Goal: Book appointment/travel/reservation

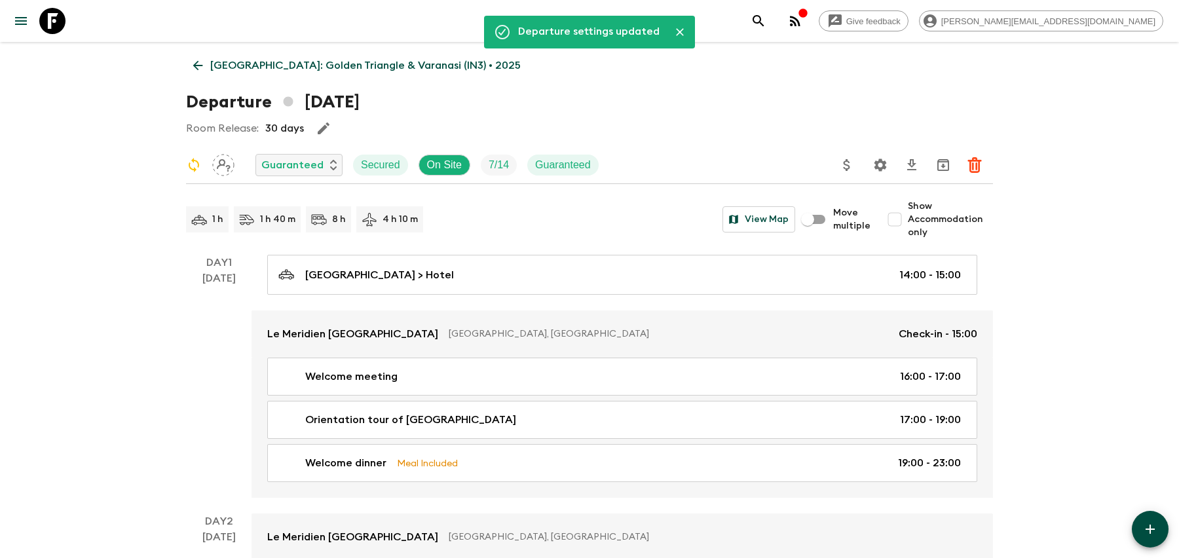
click at [764, 21] on icon "search adventures" at bounding box center [758, 20] width 11 height 11
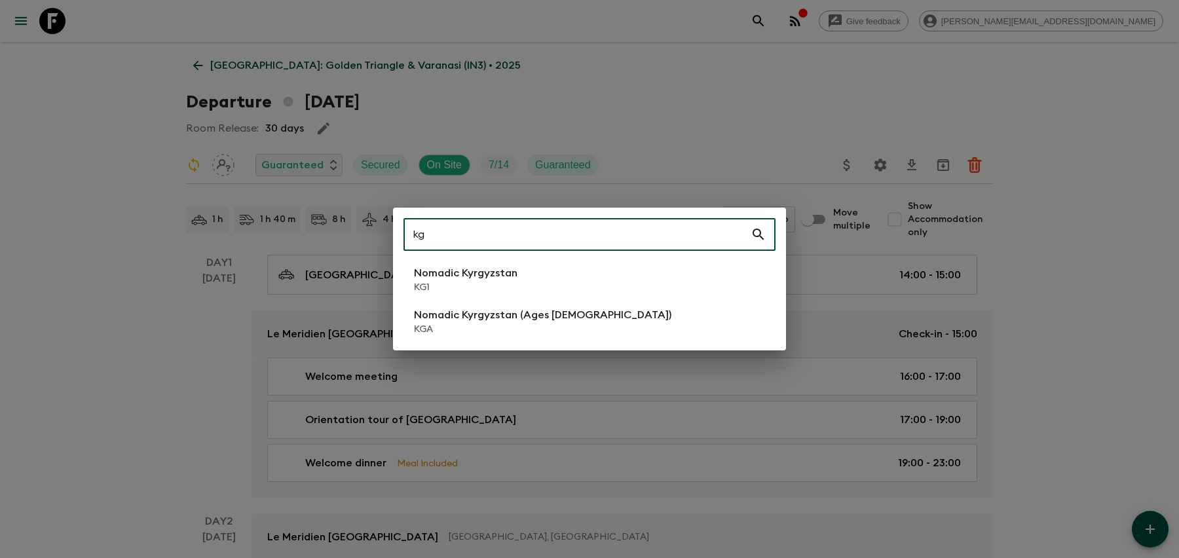
type input "kg"
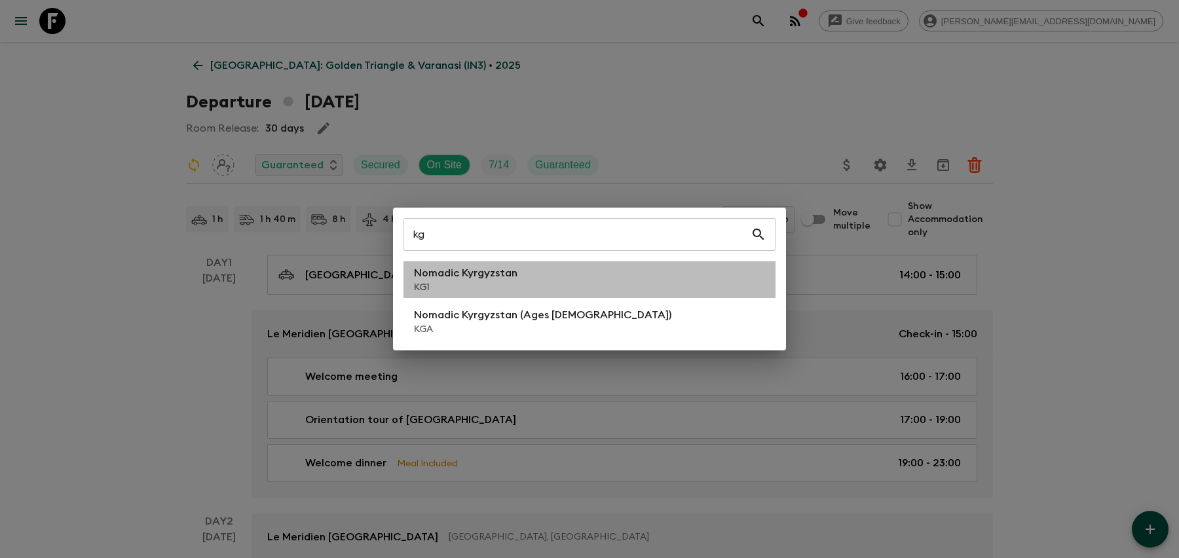
click at [548, 278] on li "Nomadic Kyrgyzstan KG1" at bounding box center [590, 279] width 372 height 37
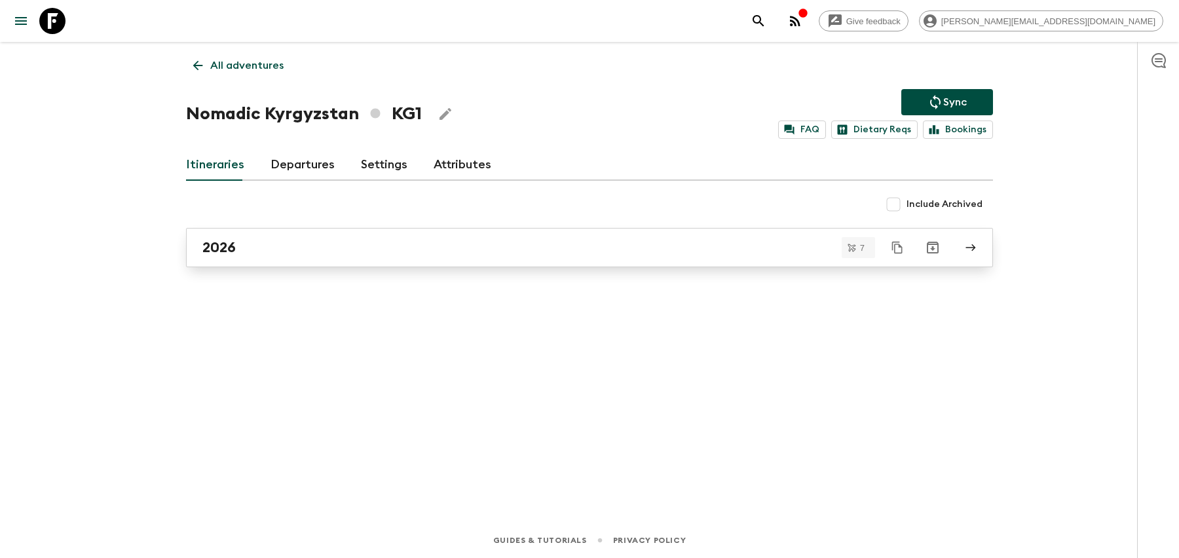
click at [546, 257] on link "2026" at bounding box center [589, 247] width 807 height 39
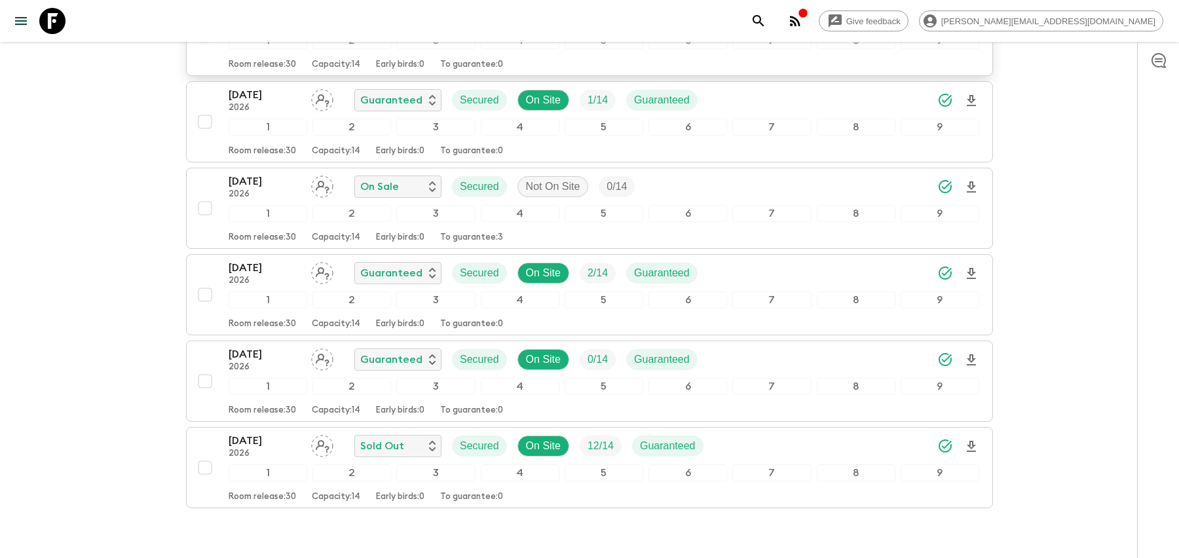
scroll to position [348, 0]
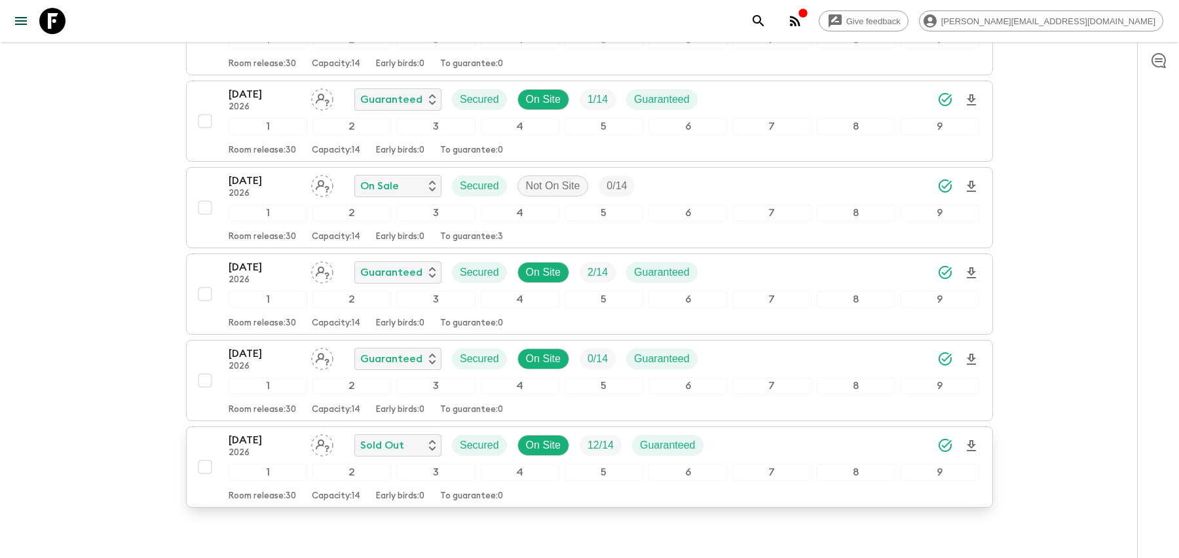
click at [743, 437] on div "[DATE] 2026 Sold Out Secured On Site 12 / 14 Guaranteed" at bounding box center [604, 445] width 751 height 26
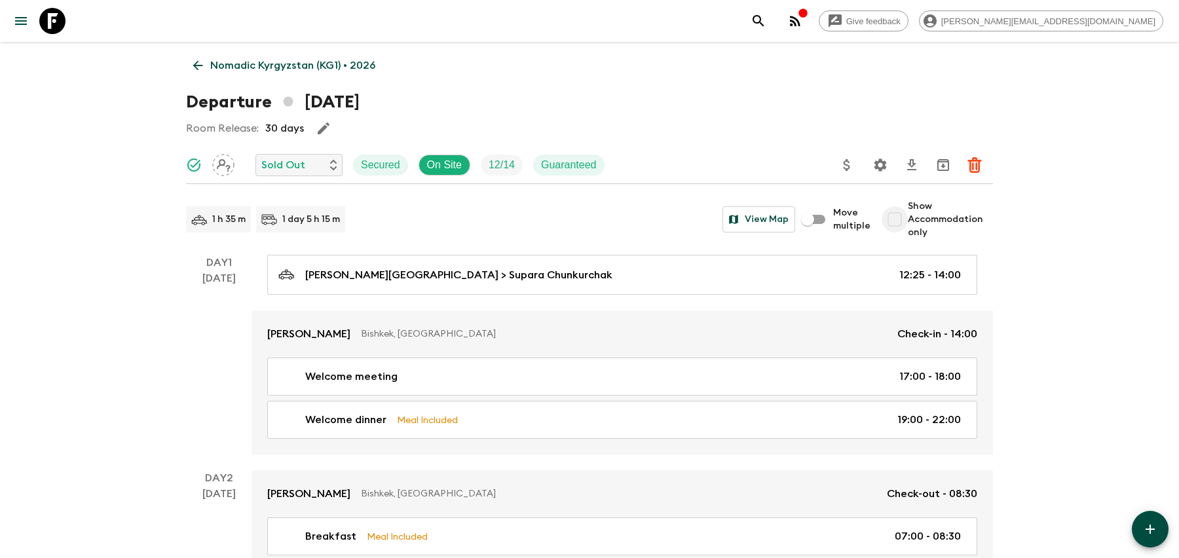
click at [898, 227] on input "Show Accommodation only" at bounding box center [895, 219] width 26 height 26
checkbox input "true"
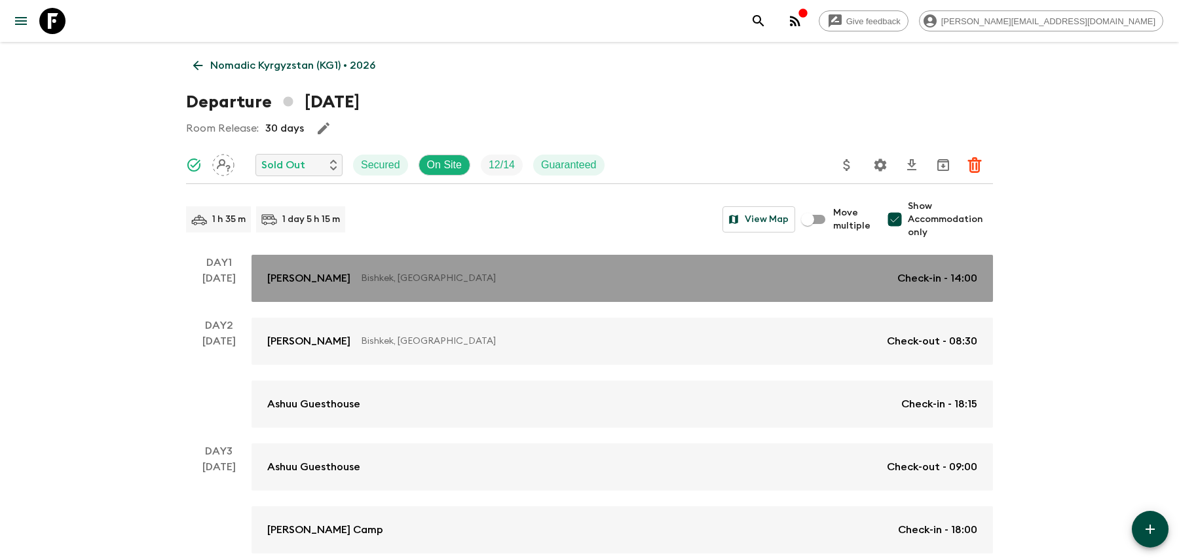
click at [838, 281] on p "Bishkek, [GEOGRAPHIC_DATA]" at bounding box center [624, 278] width 526 height 13
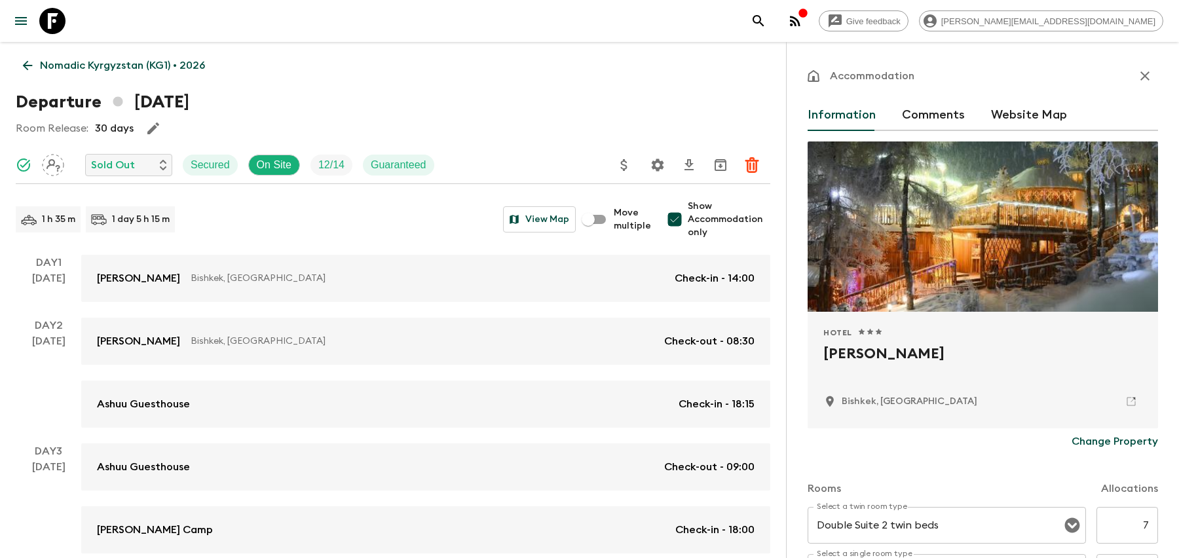
scroll to position [343, 0]
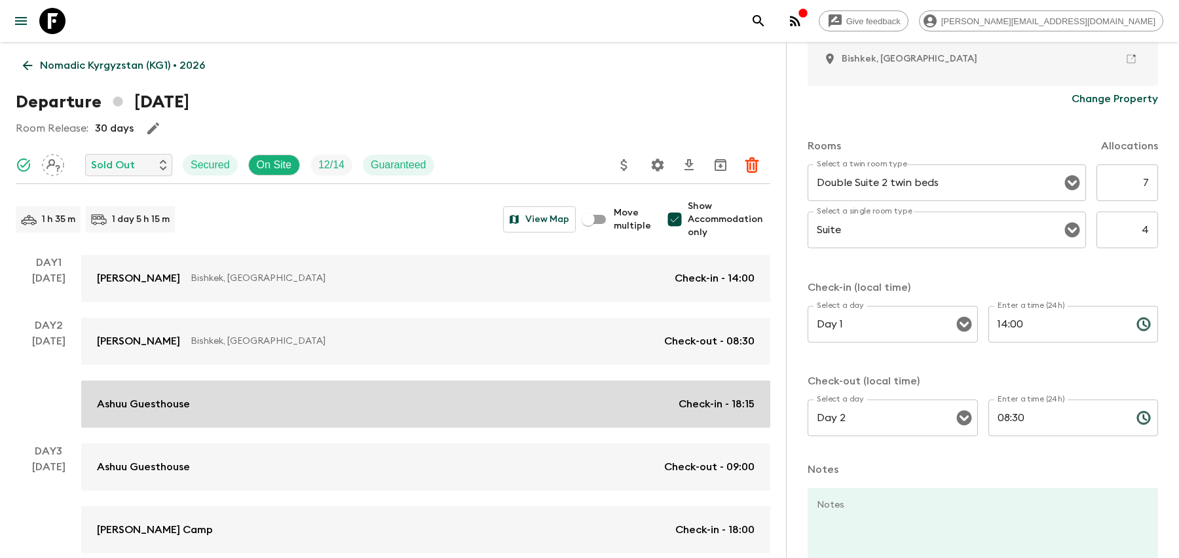
click at [569, 397] on div "Ashuu Guesthouse Check-in - 18:15" at bounding box center [426, 404] width 658 height 16
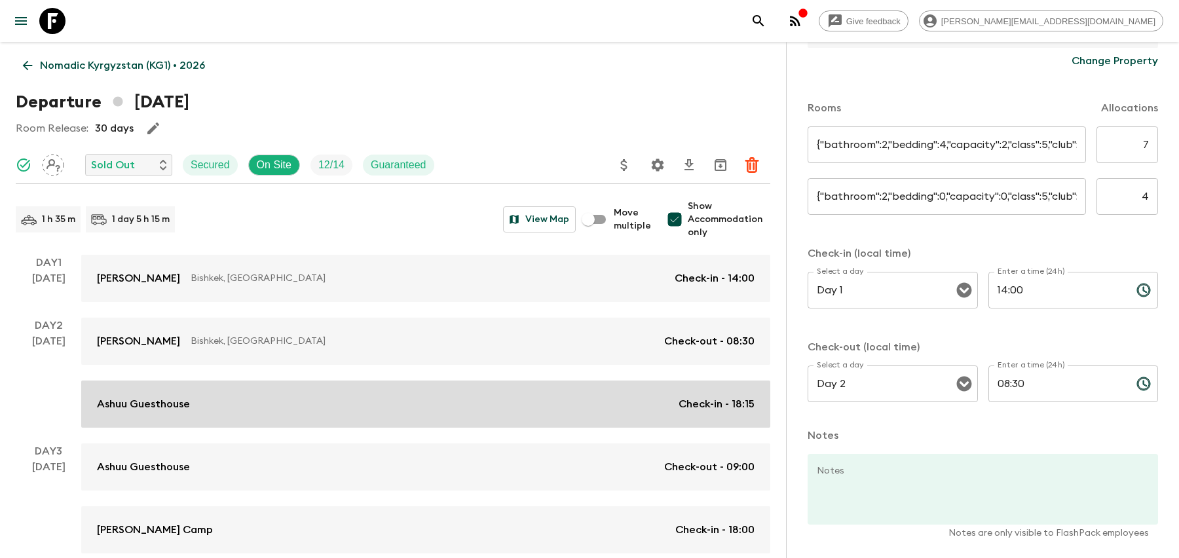
type input "TWIN Room"
type input "SGL Room"
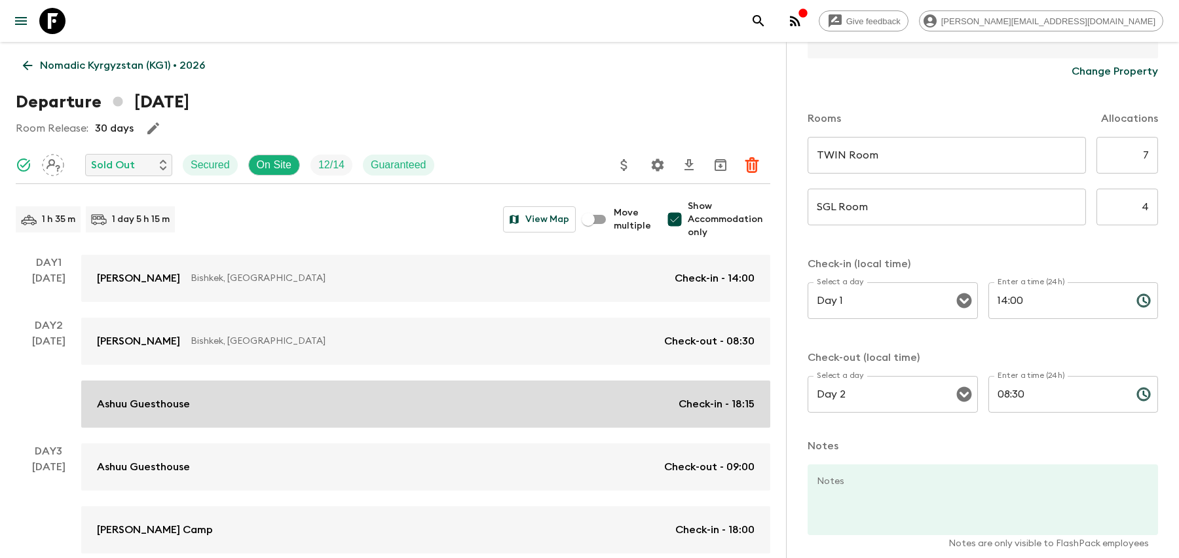
type input "Day 2"
type input "18:15"
type input "Day 3"
type input "09:00"
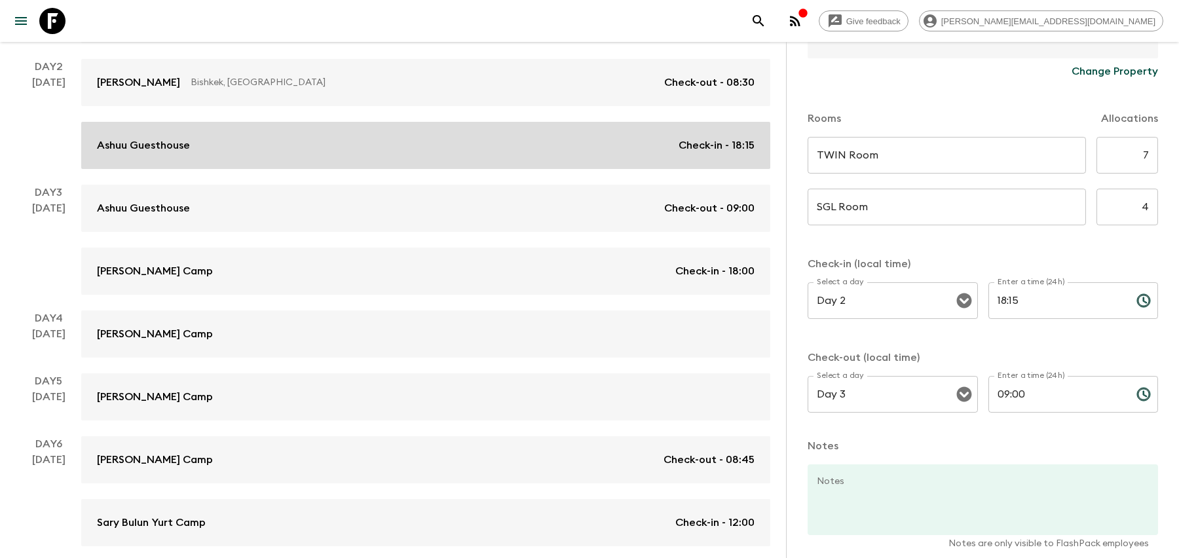
scroll to position [262, 0]
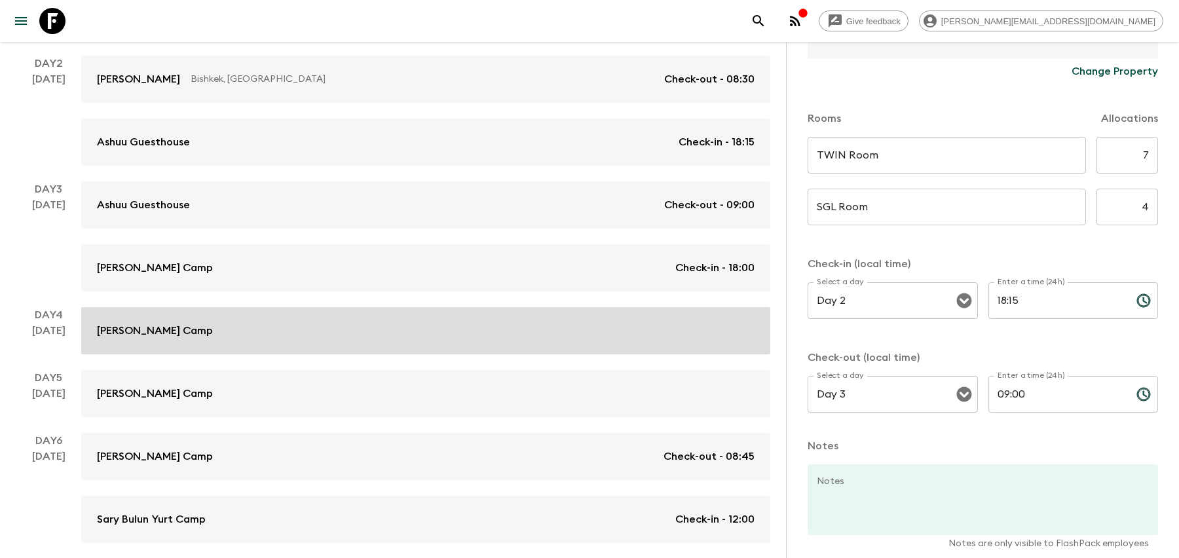
click at [561, 324] on div "[PERSON_NAME] Camp" at bounding box center [426, 331] width 658 height 16
type input "Yurt TWN"
type input "Yurt SGL"
type input "Day 3"
type input "18:00"
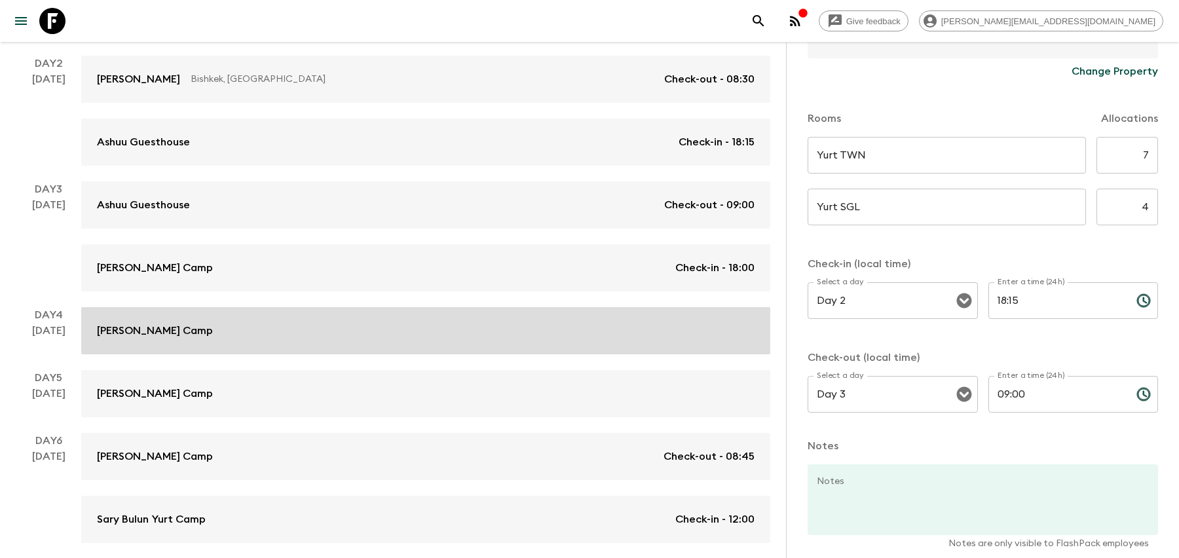
type input "Day 6"
type input "08:45"
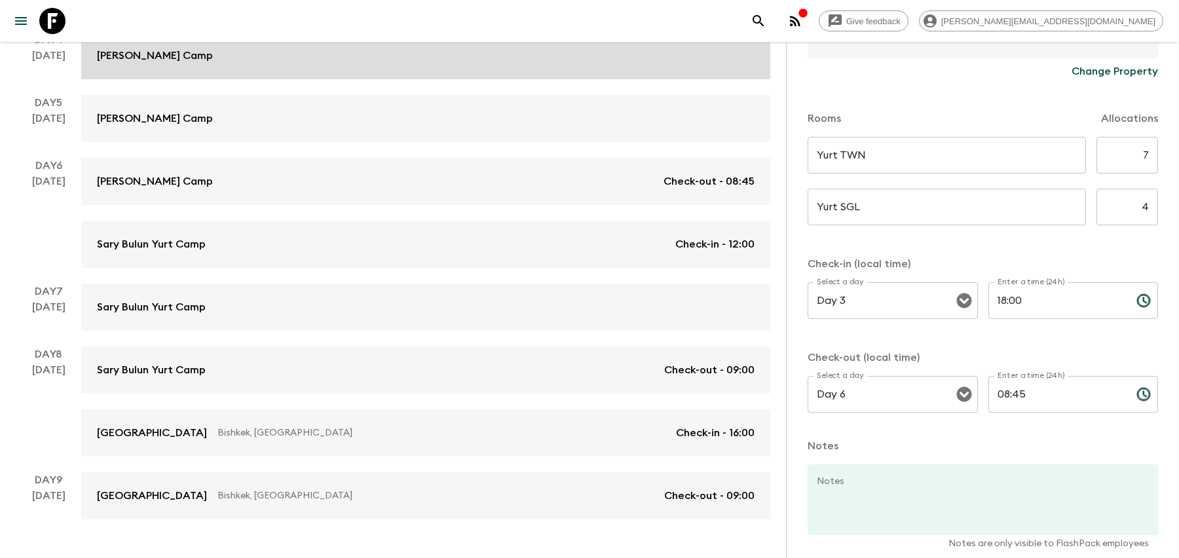
scroll to position [570, 0]
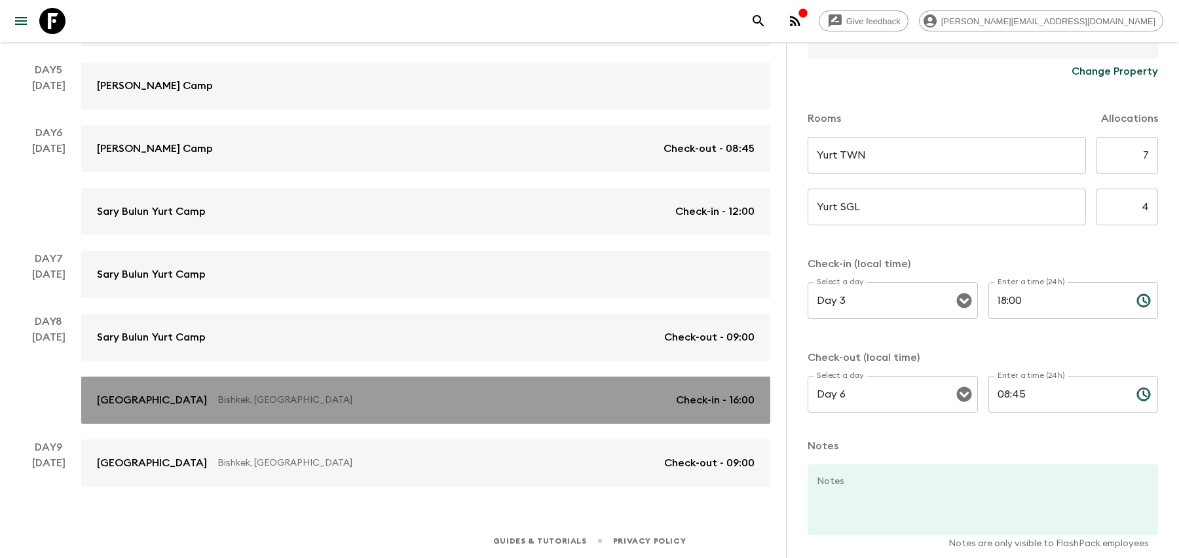
click at [547, 404] on p "Bishkek, [GEOGRAPHIC_DATA]" at bounding box center [441, 400] width 448 height 13
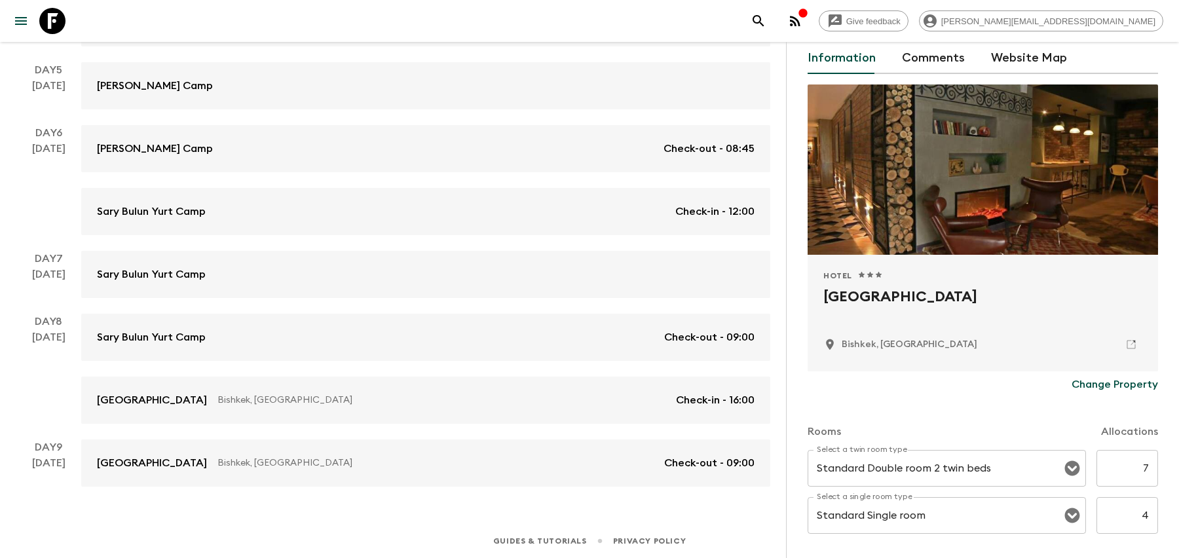
scroll to position [66, 0]
